Goal: Transaction & Acquisition: Book appointment/travel/reservation

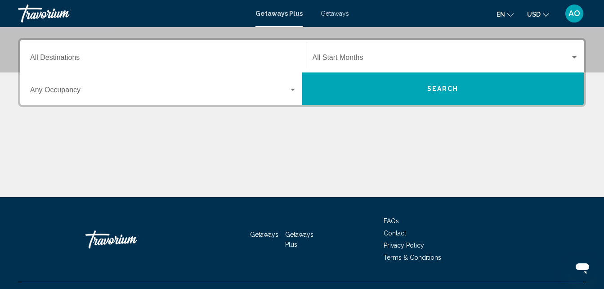
scroll to position [216, 0]
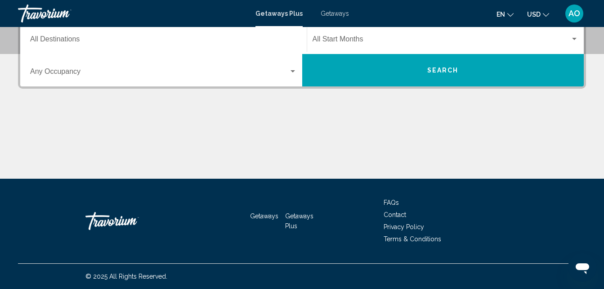
click at [77, 53] on mat-form-field "Destination All Destinations" at bounding box center [163, 38] width 277 height 32
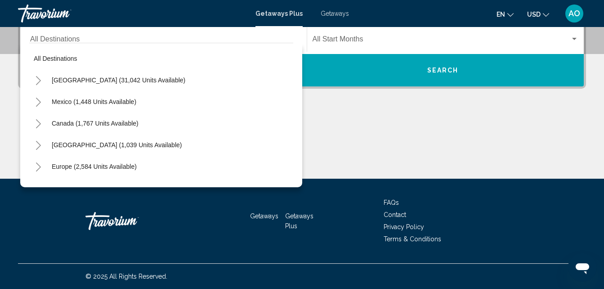
scroll to position [206, 0]
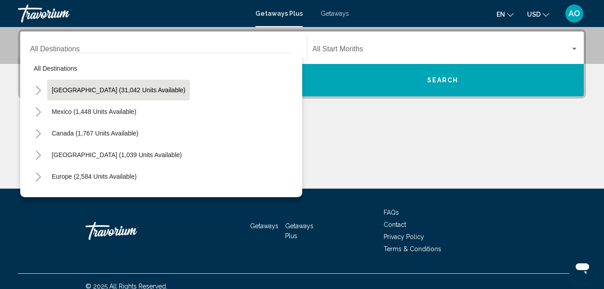
click at [101, 90] on span "United States (31,042 units available)" at bounding box center [119, 89] width 134 height 7
type input "**********"
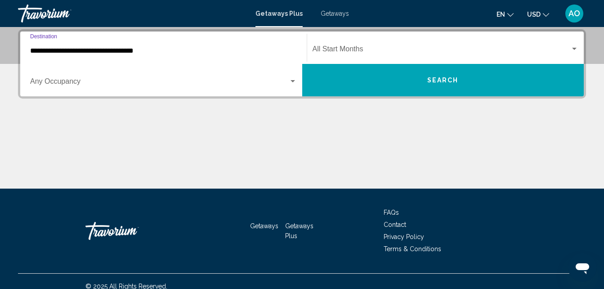
click at [293, 80] on div "Search widget" at bounding box center [293, 81] width 4 height 2
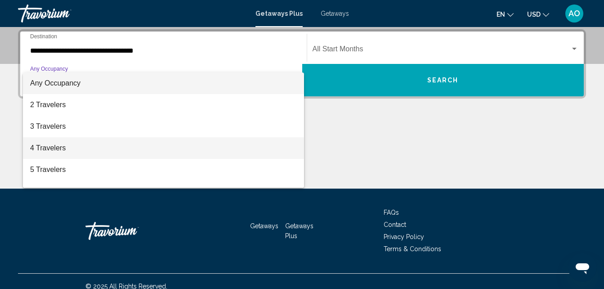
click at [58, 147] on span "4 Travelers" at bounding box center [163, 148] width 267 height 22
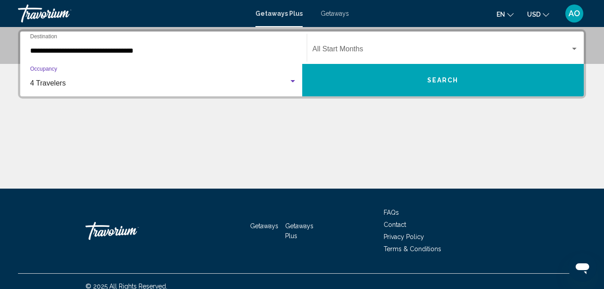
click at [574, 47] on div "Search widget" at bounding box center [574, 48] width 8 height 7
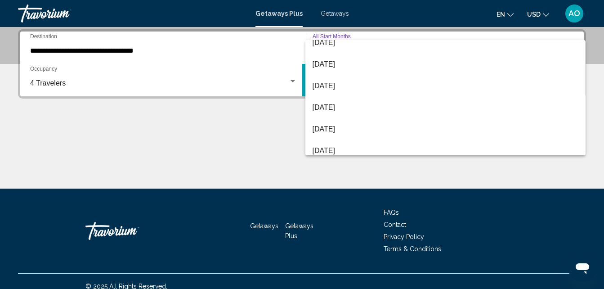
scroll to position [36, 0]
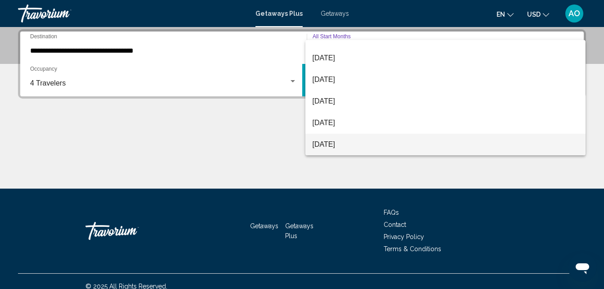
click at [340, 142] on span "[DATE]" at bounding box center [446, 145] width 266 height 22
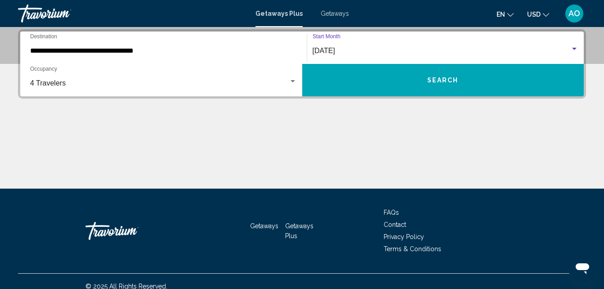
click at [435, 77] on span "Search" at bounding box center [442, 80] width 31 height 7
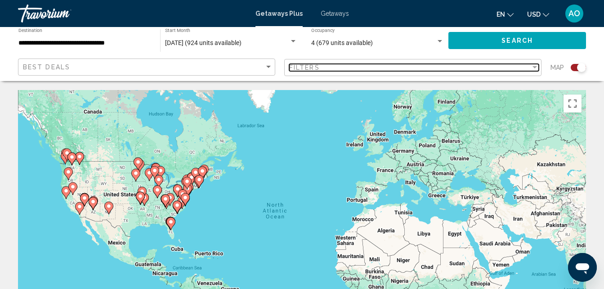
click at [536, 64] on div "Filter" at bounding box center [535, 67] width 8 height 7
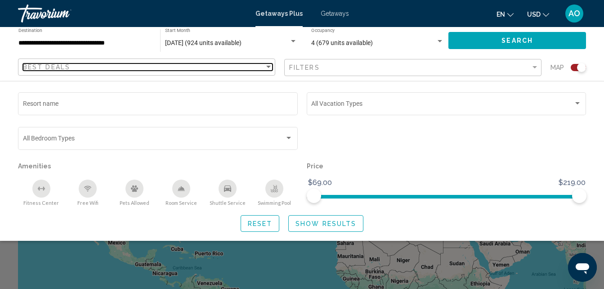
click at [267, 64] on div "Sort by" at bounding box center [268, 66] width 8 height 7
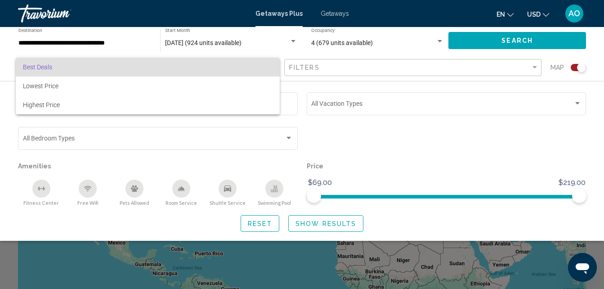
click at [145, 140] on div at bounding box center [302, 144] width 604 height 289
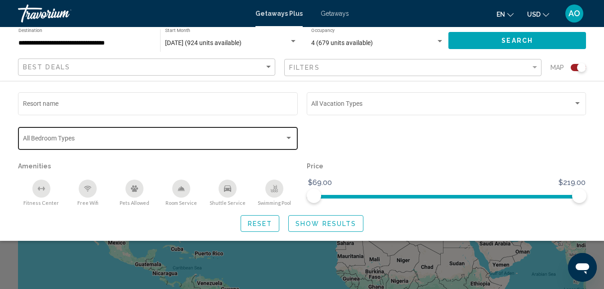
click at [288, 140] on div "Search widget" at bounding box center [289, 137] width 8 height 7
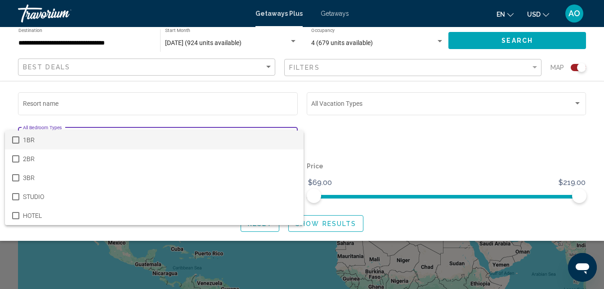
click at [245, 100] on div at bounding box center [302, 144] width 604 height 289
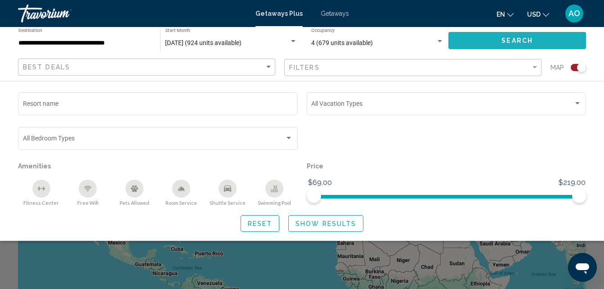
click at [506, 38] on span "Search" at bounding box center [516, 40] width 31 height 7
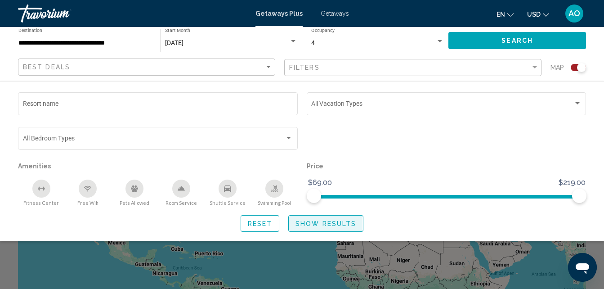
click at [330, 222] on span "Show Results" at bounding box center [325, 223] width 61 height 7
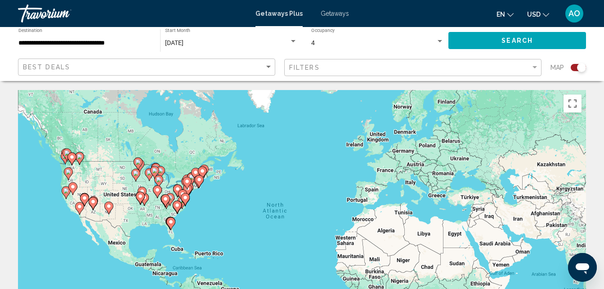
click at [168, 222] on icon "Main content" at bounding box center [170, 224] width 8 height 12
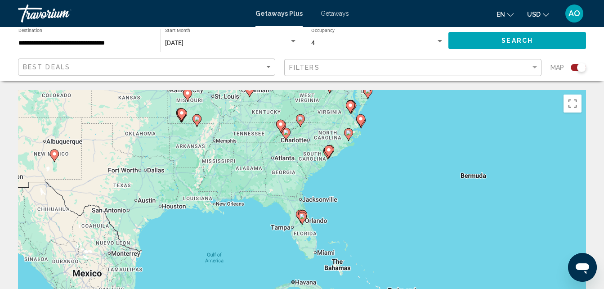
click at [301, 214] on icon "Main content" at bounding box center [302, 218] width 8 height 12
type input "**********"
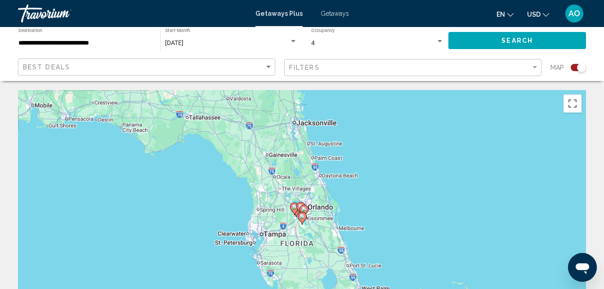
click at [505, 41] on span "Search" at bounding box center [516, 40] width 31 height 7
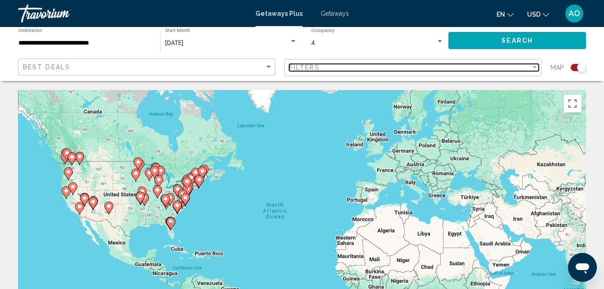
click at [534, 67] on div "Filter" at bounding box center [534, 67] width 4 height 2
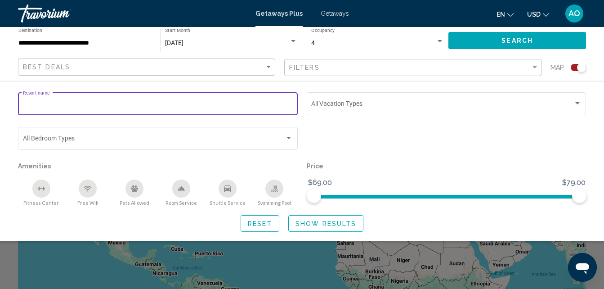
click at [107, 103] on input "Resort name" at bounding box center [158, 105] width 270 height 7
type input "**********"
click at [519, 39] on span "Search" at bounding box center [516, 40] width 31 height 7
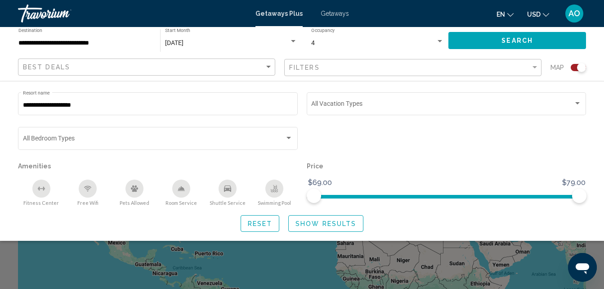
click at [313, 223] on span "Show Results" at bounding box center [325, 223] width 61 height 7
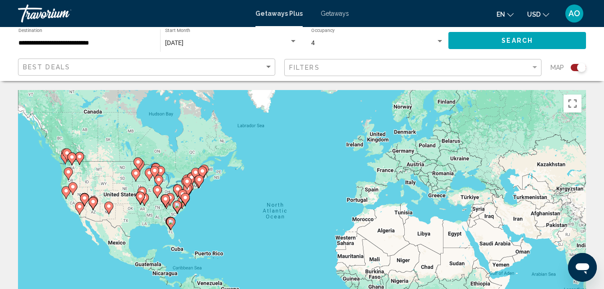
click at [580, 69] on div "Search widget" at bounding box center [581, 67] width 9 height 9
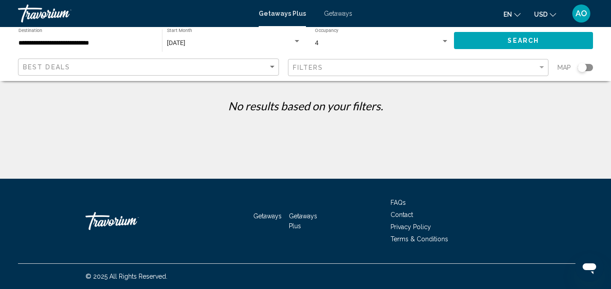
click at [522, 38] on span "Search" at bounding box center [522, 40] width 31 height 7
click at [443, 40] on div "Search widget" at bounding box center [445, 41] width 4 height 2
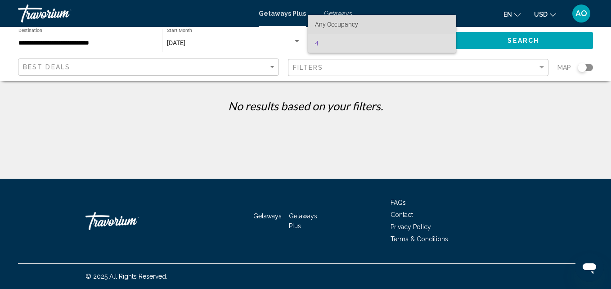
click at [416, 22] on span "Any Occupancy" at bounding box center [382, 24] width 134 height 19
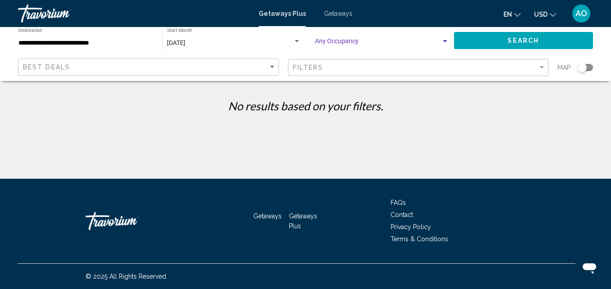
click at [514, 36] on button "Search" at bounding box center [523, 40] width 139 height 17
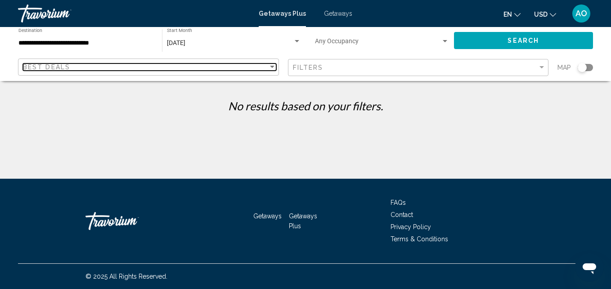
click at [273, 66] on div "Sort by" at bounding box center [272, 67] width 4 height 2
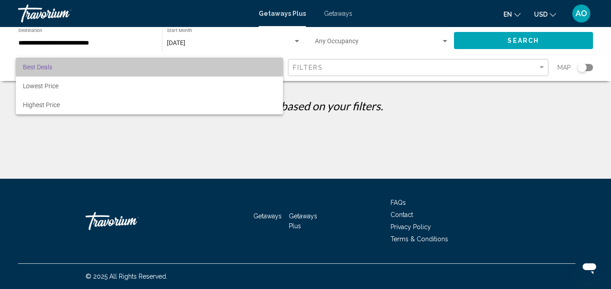
click at [273, 66] on span "Best Deals" at bounding box center [149, 67] width 253 height 19
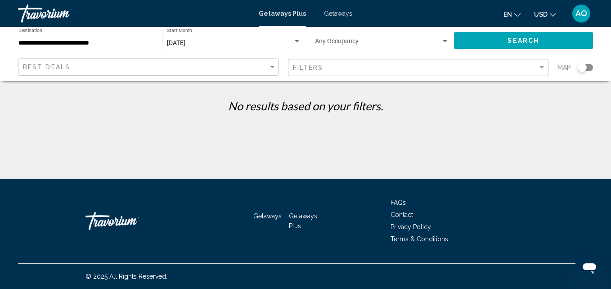
click at [587, 67] on div "Search widget" at bounding box center [584, 67] width 15 height 7
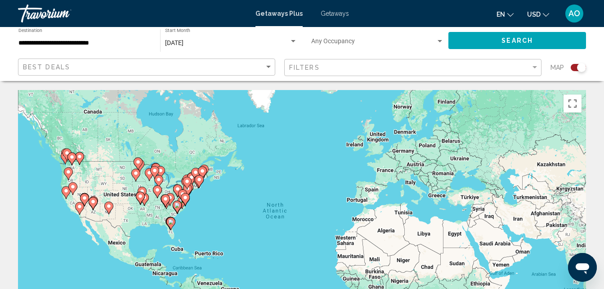
click at [512, 38] on span "Search" at bounding box center [516, 40] width 31 height 7
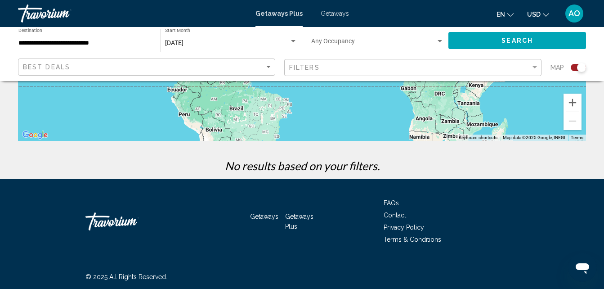
scroll to position [219, 0]
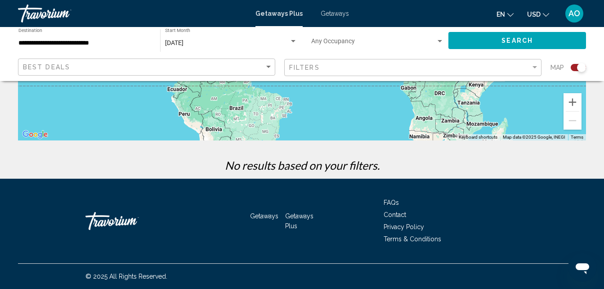
click at [297, 216] on span "Getaways Plus" at bounding box center [299, 220] width 28 height 17
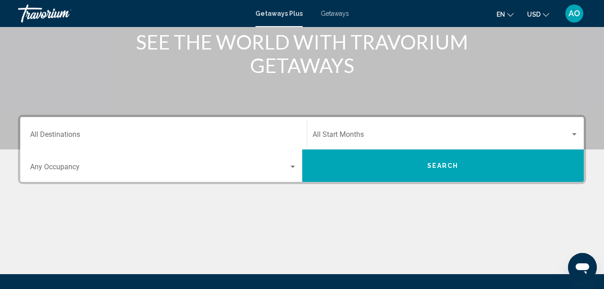
scroll to position [198, 0]
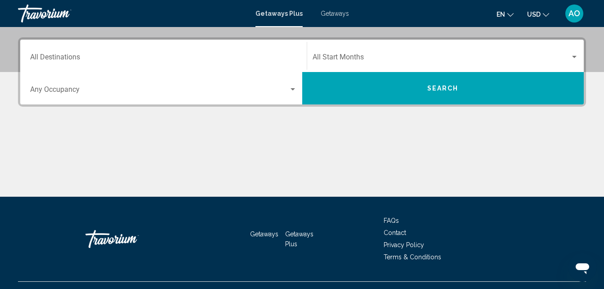
click at [100, 58] on input "Destination All Destinations" at bounding box center [163, 59] width 267 height 8
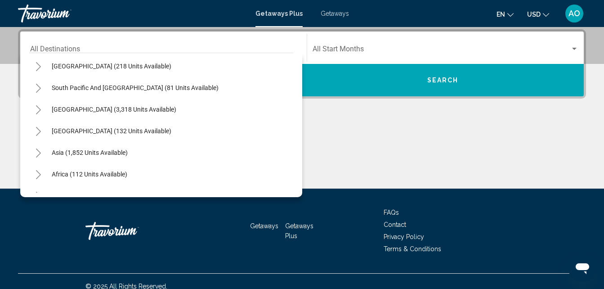
scroll to position [146, 0]
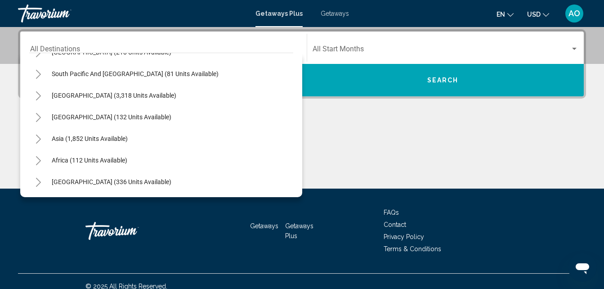
click at [326, 15] on span "Getaways" at bounding box center [335, 13] width 28 height 7
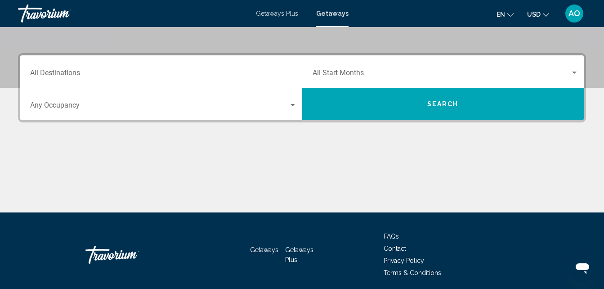
scroll to position [216, 0]
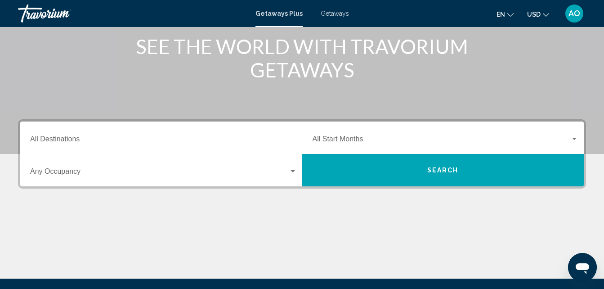
scroll to position [162, 0]
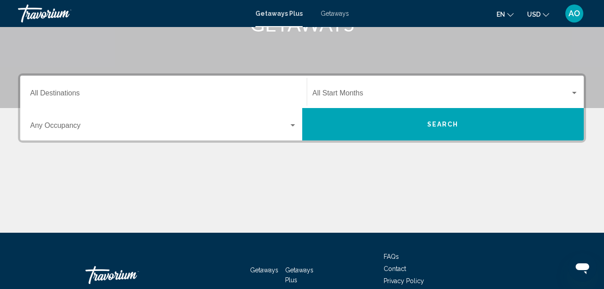
click at [50, 92] on input "Destination All Destinations" at bounding box center [163, 95] width 267 height 8
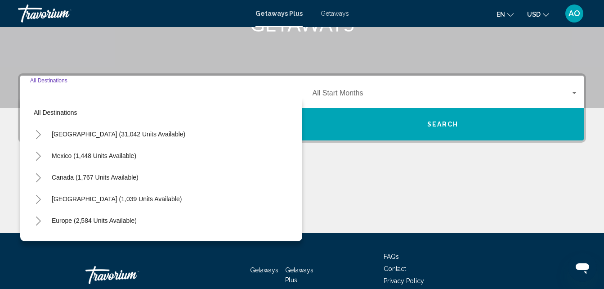
scroll to position [206, 0]
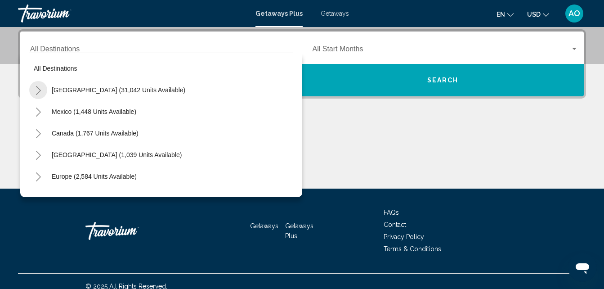
click at [41, 87] on icon "Toggle United States (31,042 units available)" at bounding box center [38, 90] width 7 height 9
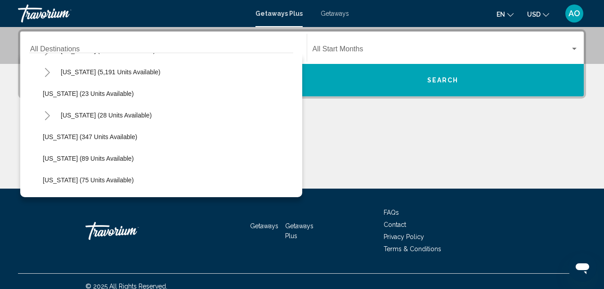
scroll to position [108, 0]
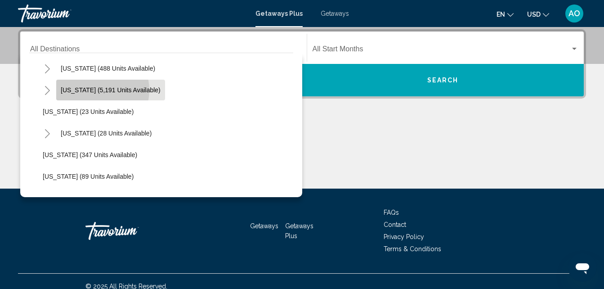
click at [94, 90] on span "Florida (5,191 units available)" at bounding box center [111, 89] width 100 height 7
type input "**********"
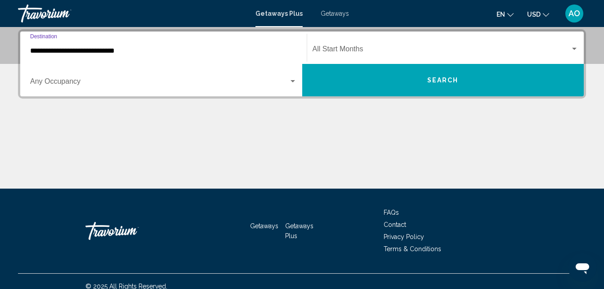
click at [572, 49] on div "Search widget" at bounding box center [574, 49] width 4 height 2
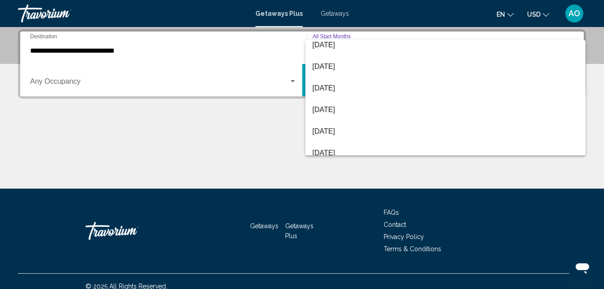
scroll to position [36, 0]
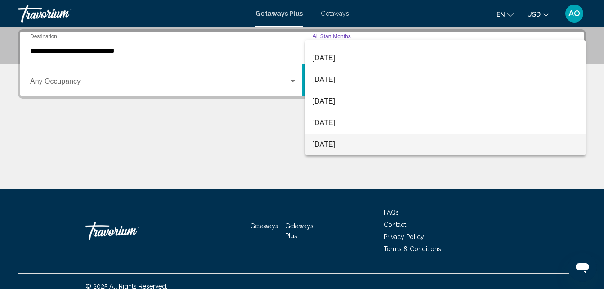
click at [351, 144] on span "[DATE]" at bounding box center [446, 145] width 266 height 22
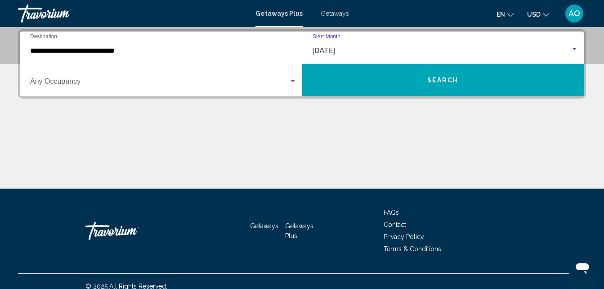
click at [439, 78] on span "Search" at bounding box center [442, 80] width 31 height 7
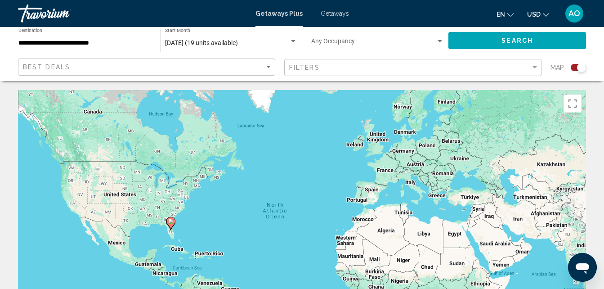
click at [329, 14] on span "Getaways" at bounding box center [335, 13] width 28 height 7
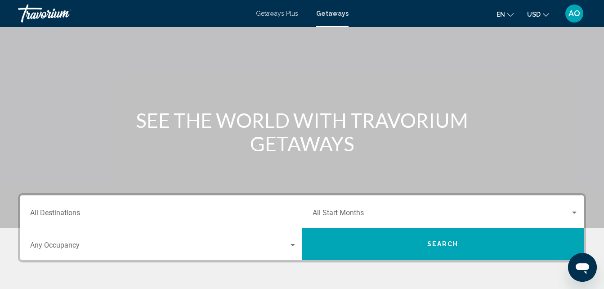
scroll to position [216, 0]
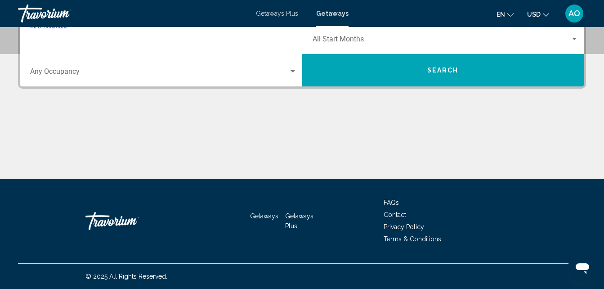
click at [66, 42] on input "Destination All Destinations" at bounding box center [163, 41] width 267 height 8
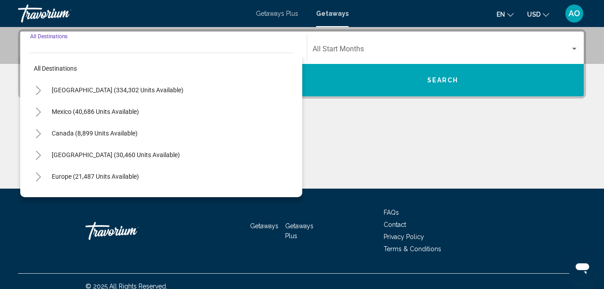
click at [39, 89] on icon "Toggle United States (334,302 units available)" at bounding box center [38, 90] width 7 height 9
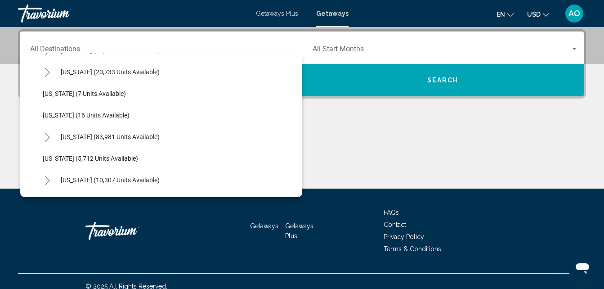
scroll to position [144, 0]
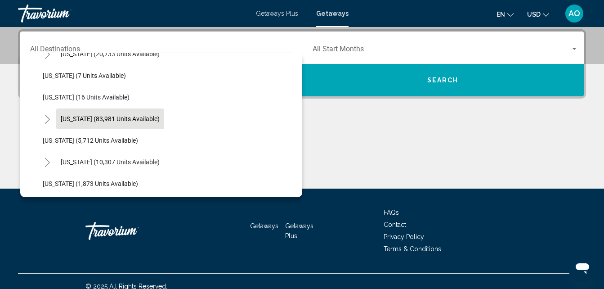
click at [92, 118] on span "[US_STATE] (83,981 units available)" at bounding box center [110, 118] width 99 height 7
type input "**********"
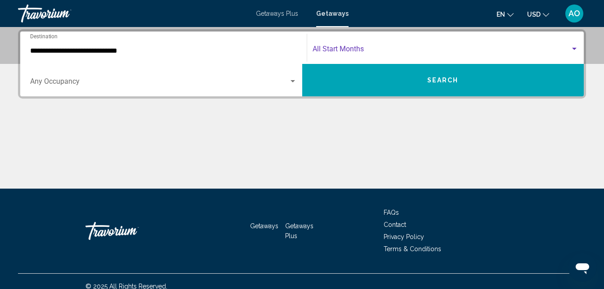
click at [572, 47] on div "Search widget" at bounding box center [574, 48] width 8 height 7
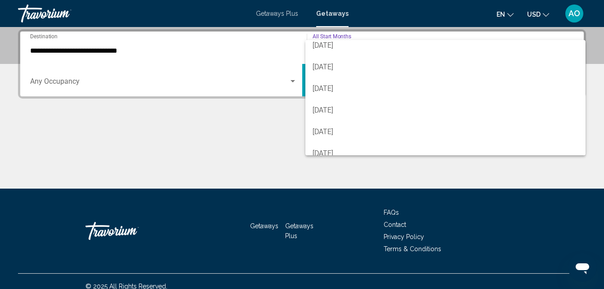
scroll to position [36, 0]
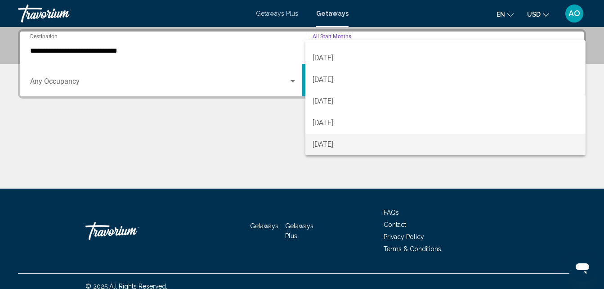
click at [336, 146] on span "[DATE]" at bounding box center [446, 145] width 266 height 22
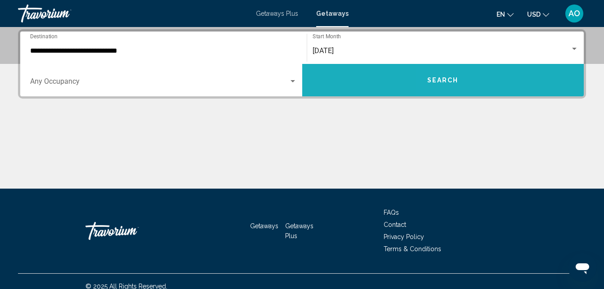
click at [443, 79] on span "Search" at bounding box center [442, 80] width 31 height 7
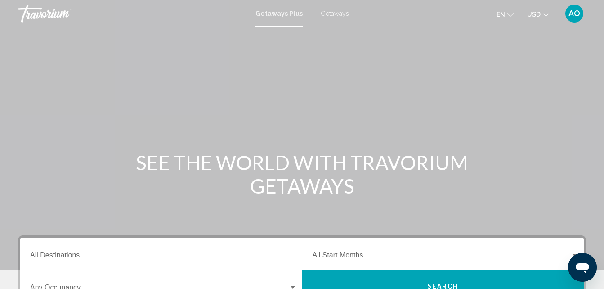
click at [328, 12] on span "Getaways" at bounding box center [335, 13] width 28 height 7
click at [123, 255] on input "Destination All Destinations" at bounding box center [163, 257] width 267 height 8
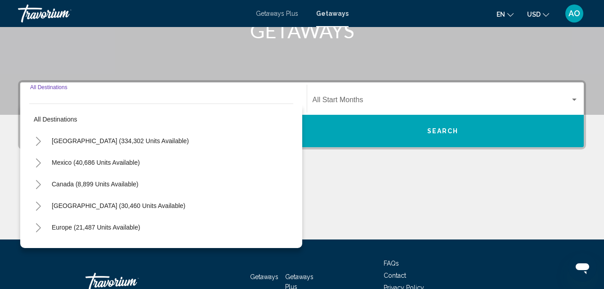
scroll to position [206, 0]
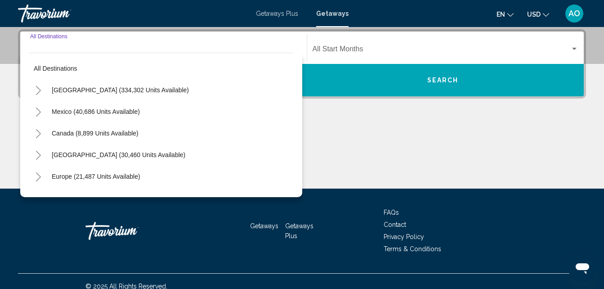
click at [41, 89] on icon "Toggle United States (334,302 units available)" at bounding box center [38, 90] width 7 height 9
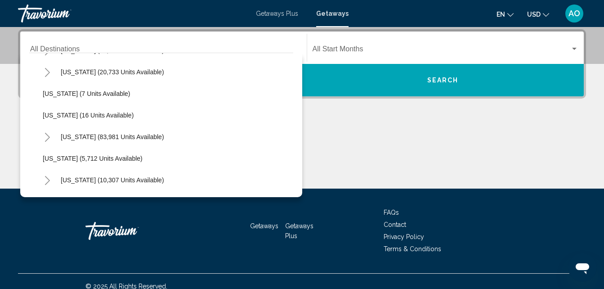
scroll to position [144, 0]
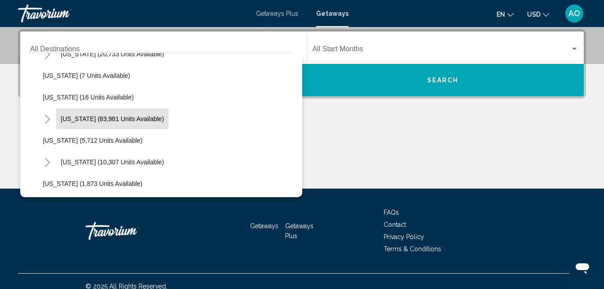
click at [92, 116] on span "[US_STATE] (83,981 units available)" at bounding box center [112, 118] width 103 height 7
type input "**********"
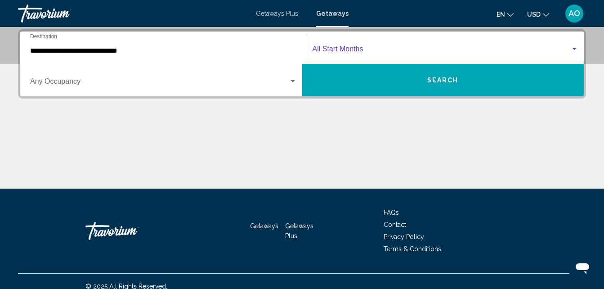
click at [575, 49] on div "Search widget" at bounding box center [574, 49] width 4 height 2
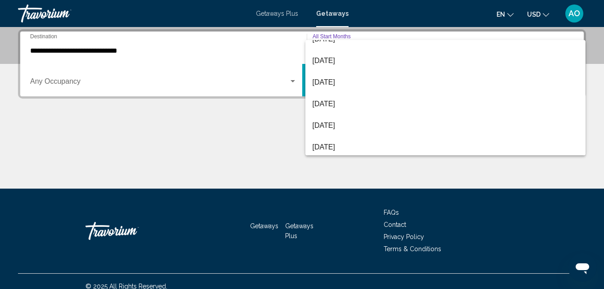
scroll to position [72, 0]
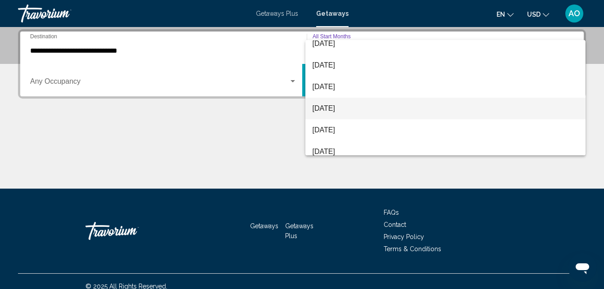
click at [338, 105] on span "[DATE]" at bounding box center [446, 109] width 266 height 22
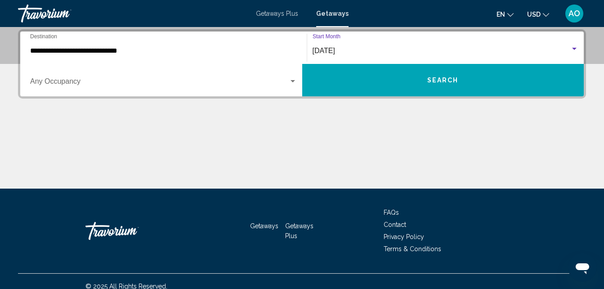
click at [448, 78] on span "Search" at bounding box center [442, 80] width 31 height 7
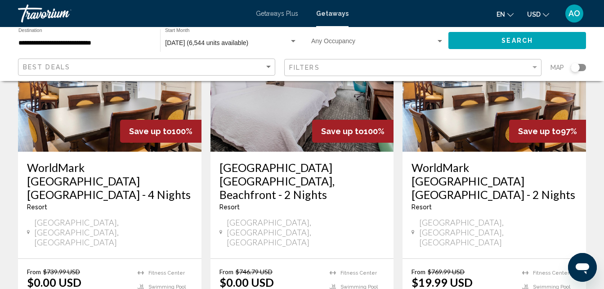
scroll to position [468, 0]
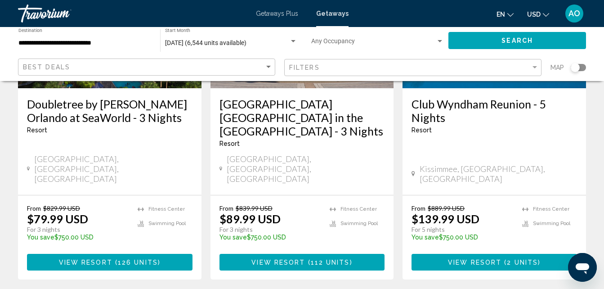
scroll to position [1259, 0]
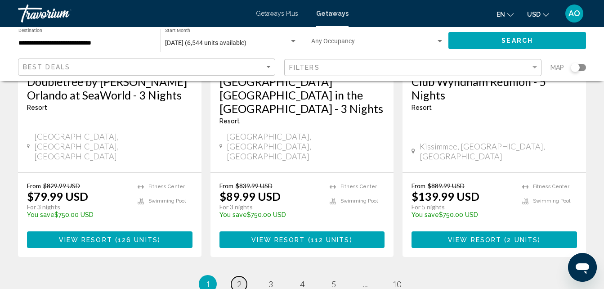
click at [240, 279] on span "2" at bounding box center [239, 284] width 4 height 10
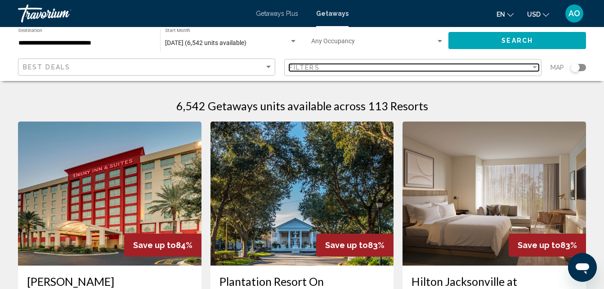
click at [536, 64] on div "Filter" at bounding box center [535, 67] width 8 height 7
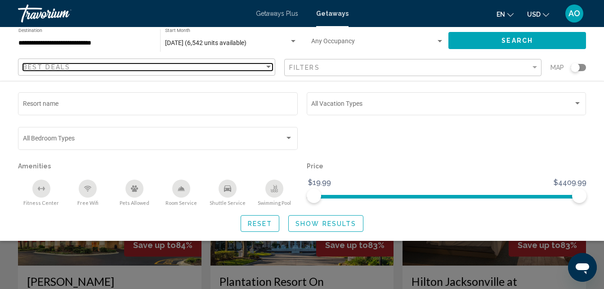
click at [269, 67] on div "Sort by" at bounding box center [268, 67] width 4 height 2
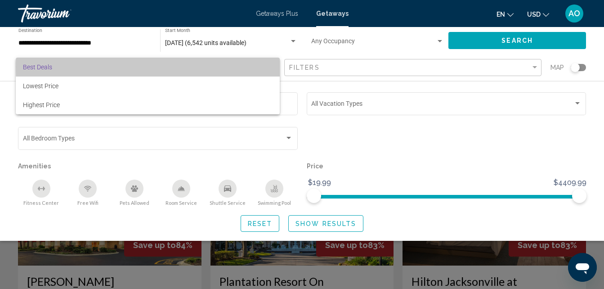
click at [269, 67] on span "Best Deals" at bounding box center [148, 67] width 250 height 19
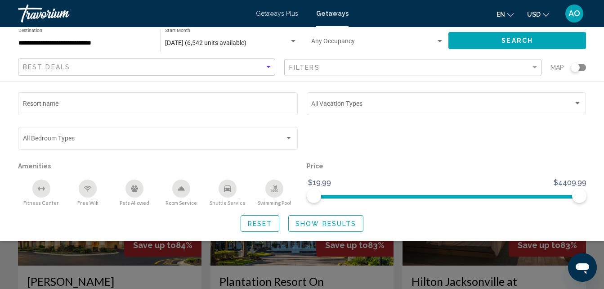
click at [6, 134] on div "Resort name Vacation Types All Vacation Types Bedroom Types All Bedroom Types A…" at bounding box center [302, 160] width 604 height 141
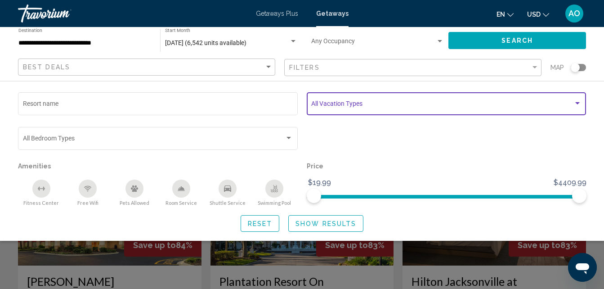
click at [577, 100] on div "Search widget" at bounding box center [577, 103] width 8 height 7
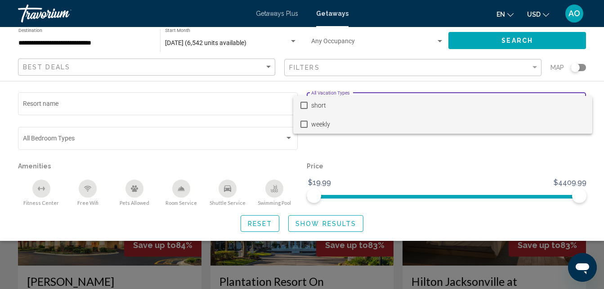
click at [306, 123] on mat-pseudo-checkbox at bounding box center [303, 124] width 7 height 7
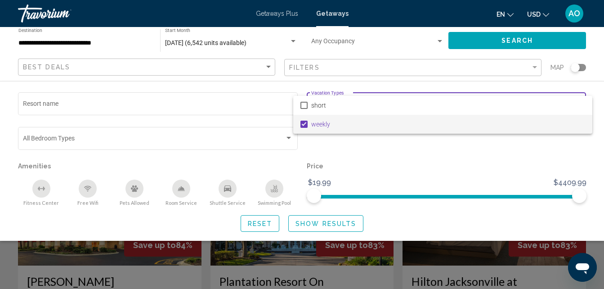
click at [322, 226] on div at bounding box center [302, 144] width 604 height 289
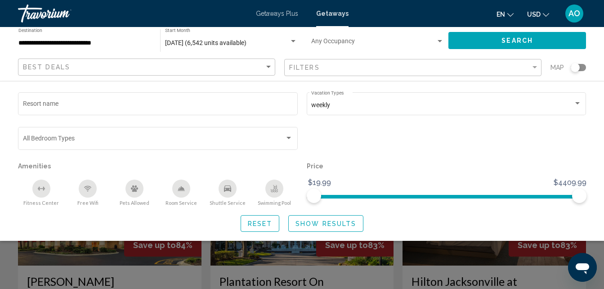
click at [264, 221] on span "Reset" at bounding box center [260, 223] width 25 height 7
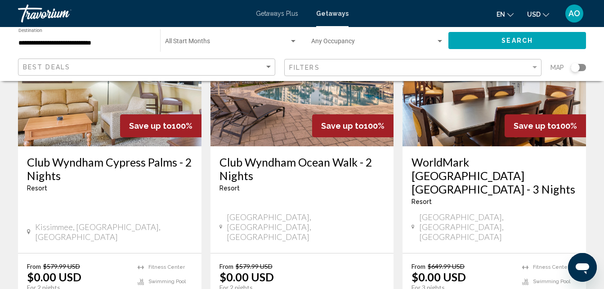
scroll to position [1151, 0]
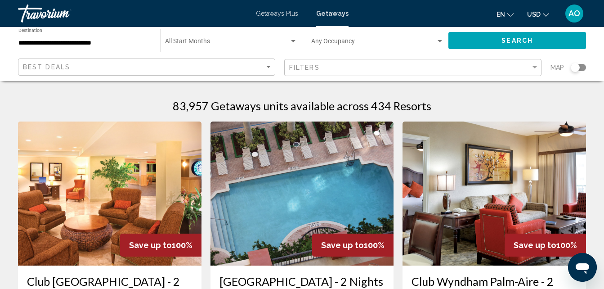
click at [294, 43] on div "Search widget" at bounding box center [293, 41] width 8 height 7
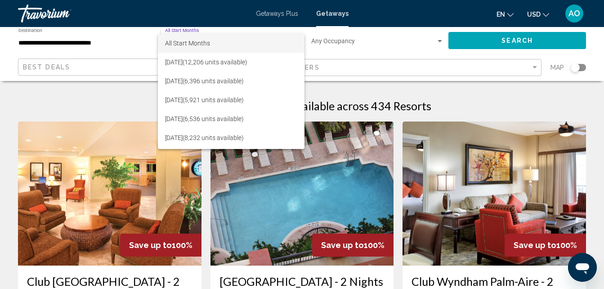
scroll to position [18, 0]
click at [253, 139] on span "[DATE] (6,544 units available)" at bounding box center [231, 138] width 132 height 19
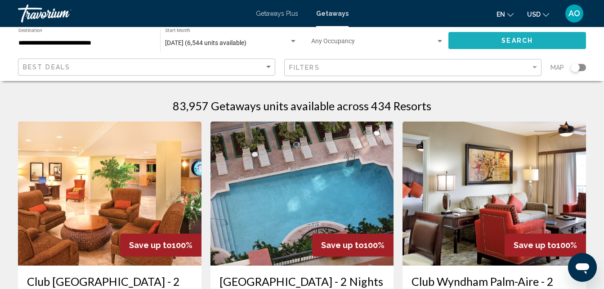
click at [503, 38] on span "Search" at bounding box center [516, 40] width 31 height 7
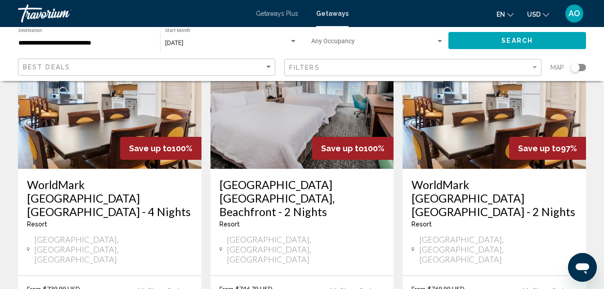
scroll to position [468, 0]
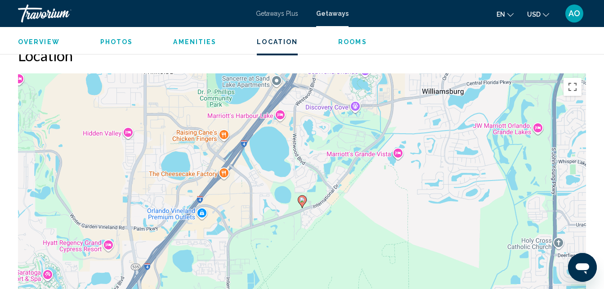
scroll to position [1532, 0]
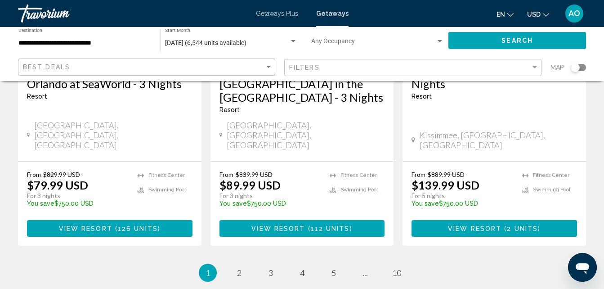
scroll to position [1272, 0]
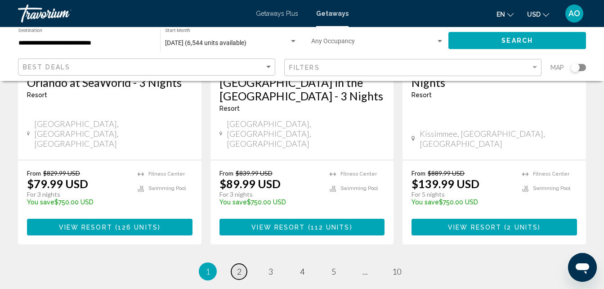
click at [237, 266] on span "2" at bounding box center [239, 271] width 4 height 10
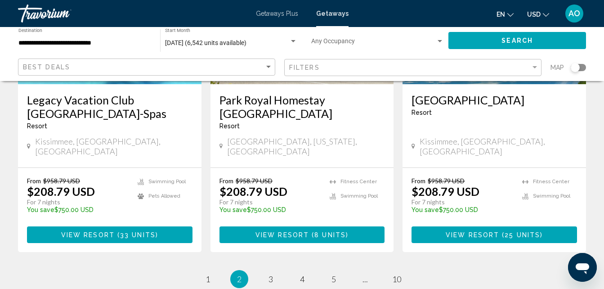
scroll to position [1205, 0]
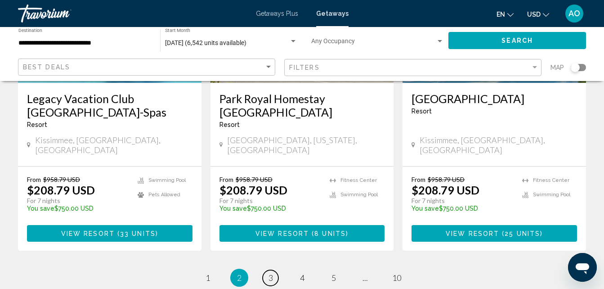
drag, startPoint x: 271, startPoint y: 201, endPoint x: 270, endPoint y: 206, distance: 5.0
click at [270, 273] on span "3" at bounding box center [270, 278] width 4 height 10
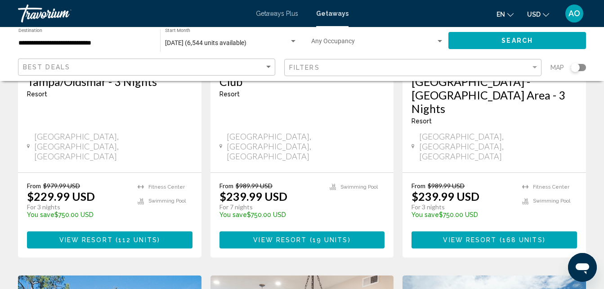
scroll to position [576, 0]
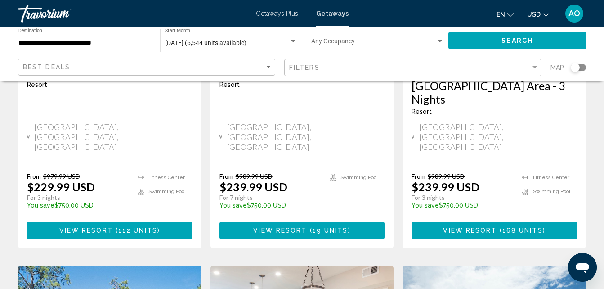
click at [270, 226] on span "View Resort ( 19 units )" at bounding box center [301, 229] width 97 height 7
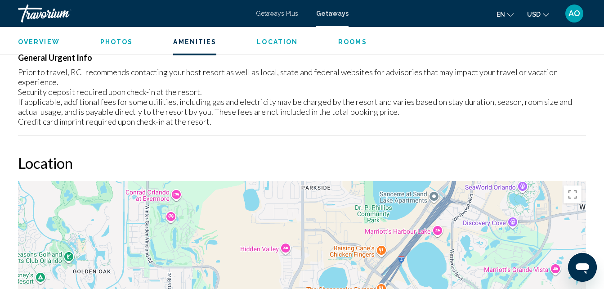
scroll to position [978, 0]
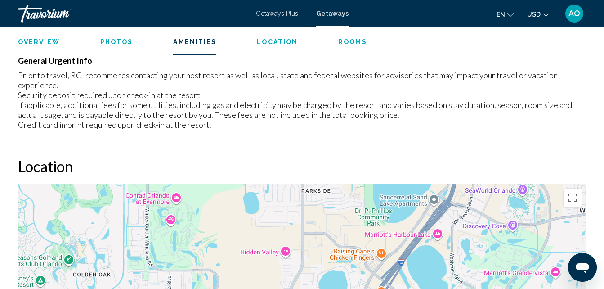
click at [351, 42] on span "Rooms" at bounding box center [352, 41] width 29 height 7
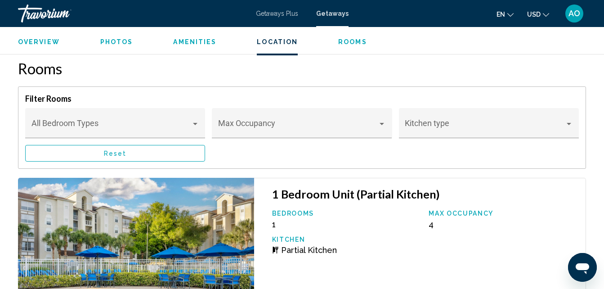
scroll to position [1395, 0]
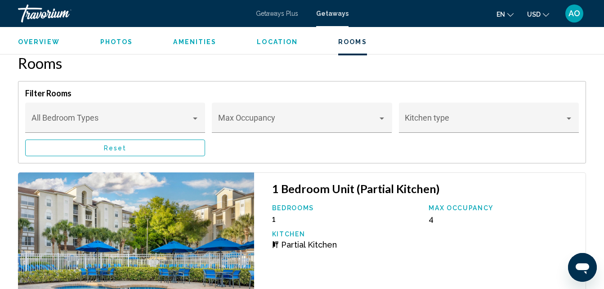
click at [351, 42] on span "Rooms" at bounding box center [352, 41] width 29 height 7
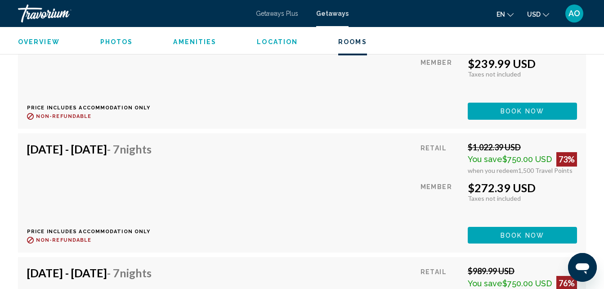
scroll to position [1989, 0]
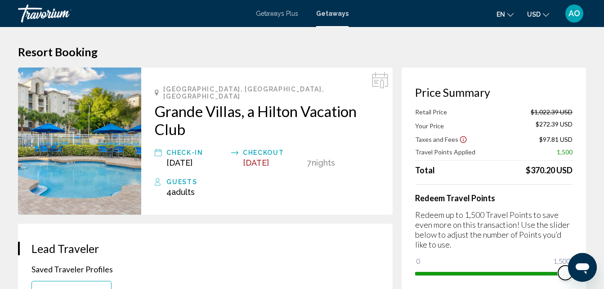
click at [551, 273] on span "Main content" at bounding box center [490, 274] width 150 height 4
click at [565, 273] on span "Main content" at bounding box center [493, 274] width 157 height 4
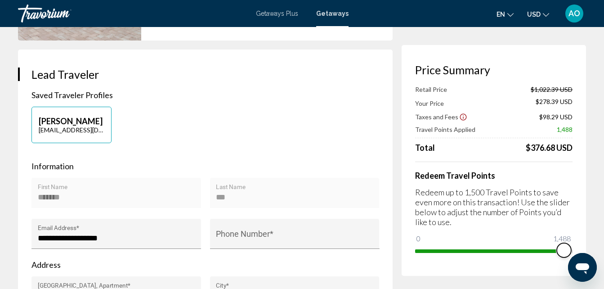
scroll to position [210, 0]
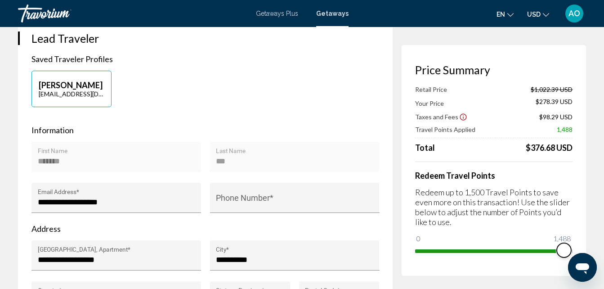
click at [567, 249] on span "Main content" at bounding box center [564, 250] width 14 height 14
drag, startPoint x: 556, startPoint y: 249, endPoint x: 598, endPoint y: 236, distance: 44.4
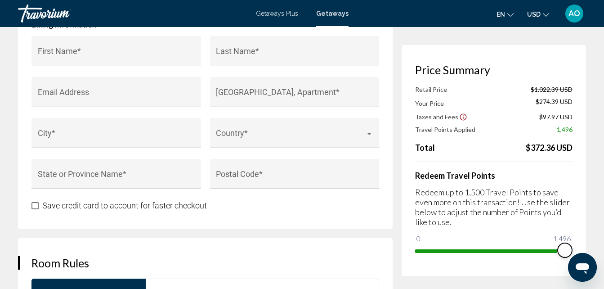
scroll to position [977, 0]
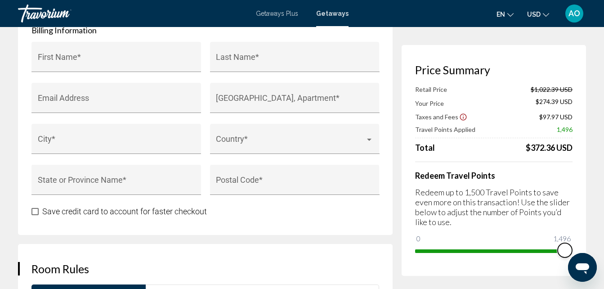
click at [568, 246] on span "Main content" at bounding box center [565, 250] width 14 height 14
click at [575, 244] on div "Price Summary Retail Price $1,022.39 USD Your Price $274.39 USD Taxes and Fees …" at bounding box center [494, 160] width 184 height 231
drag, startPoint x: 546, startPoint y: 250, endPoint x: 571, endPoint y: 241, distance: 26.3
click at [571, 249] on ngx-slider "0 1,500 1,500" at bounding box center [493, 250] width 157 height 2
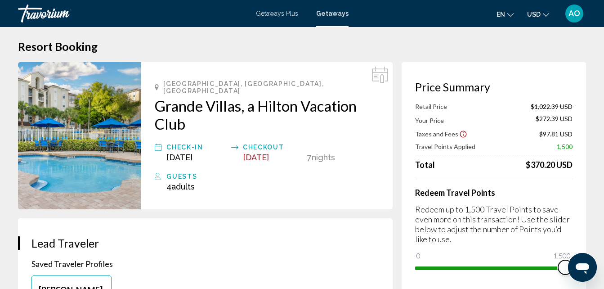
scroll to position [0, 0]
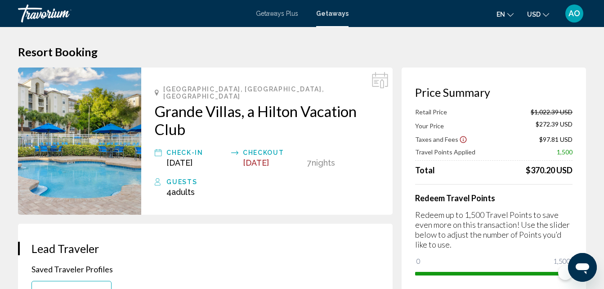
click at [76, 130] on img "Main content" at bounding box center [79, 140] width 123 height 147
